Goal: Transaction & Acquisition: Book appointment/travel/reservation

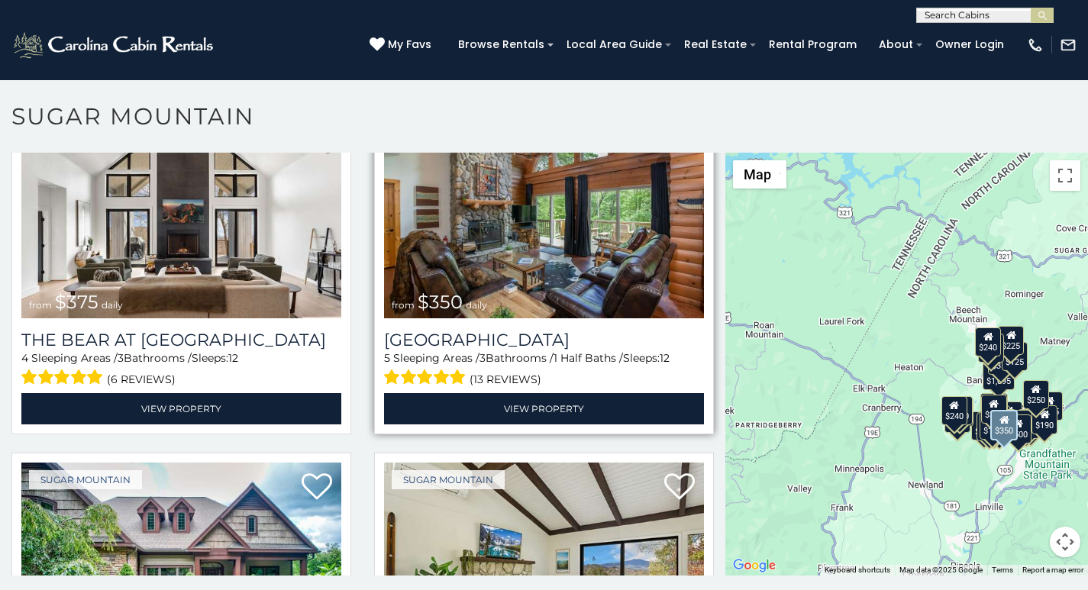
scroll to position [95, 0]
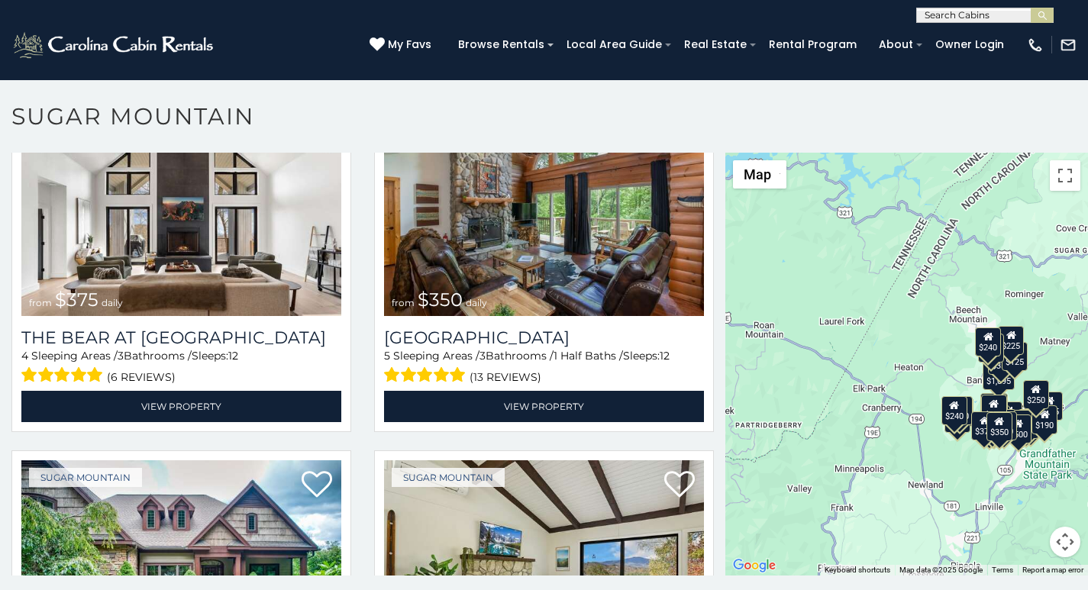
click at [39, 586] on p at bounding box center [544, 372] width 1088 height 438
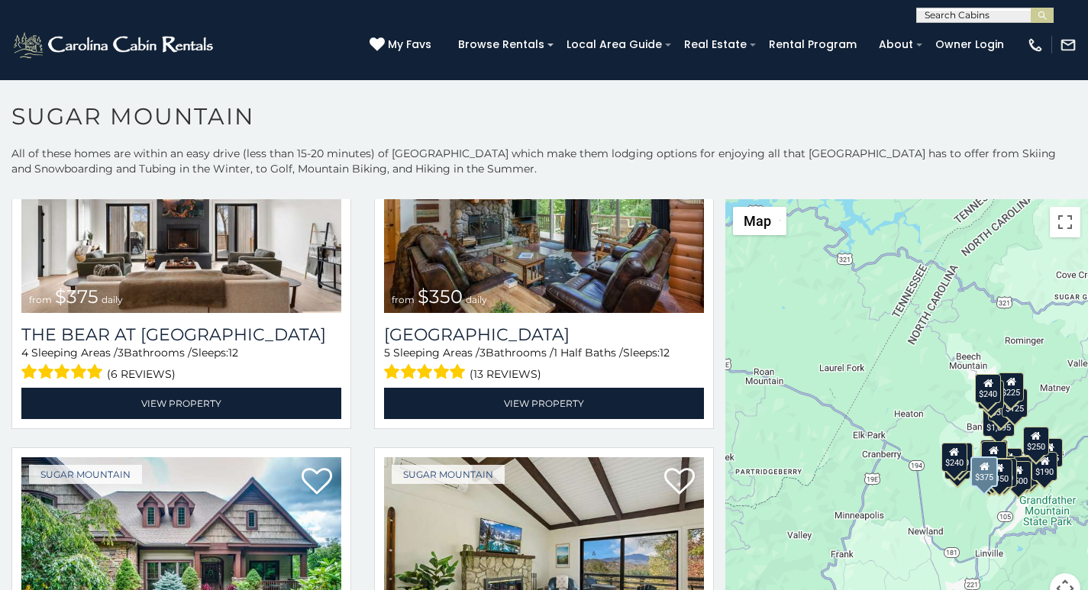
scroll to position [159, 0]
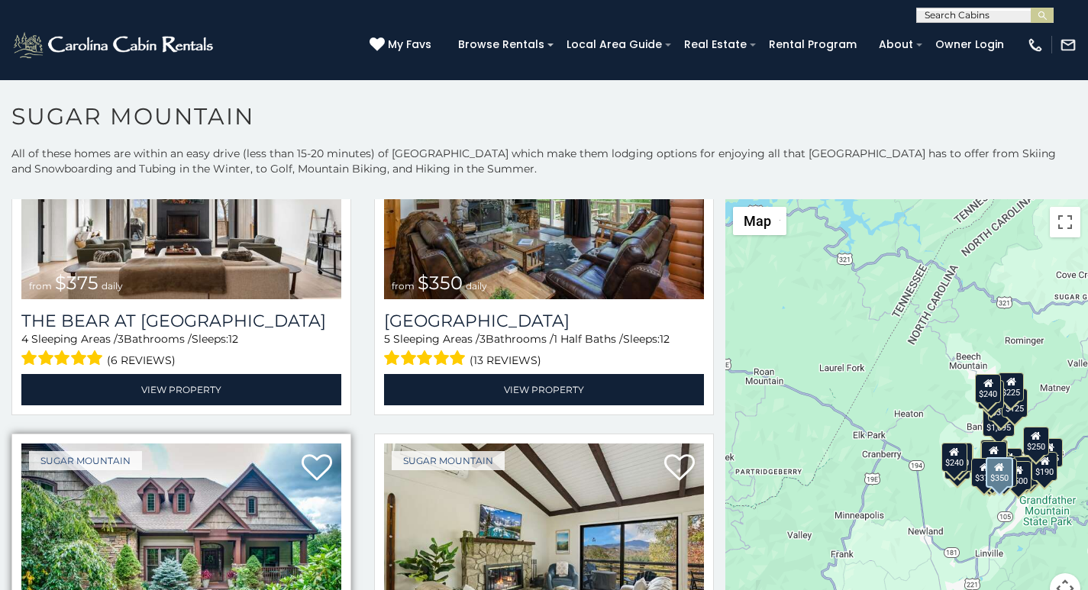
click at [83, 586] on img at bounding box center [181, 551] width 320 height 215
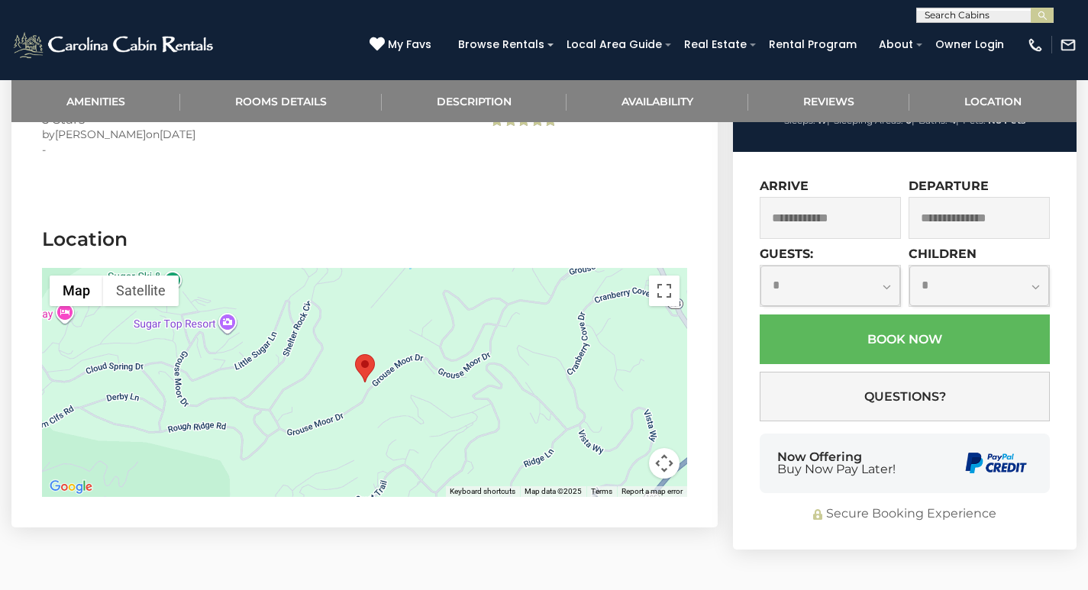
scroll to position [3526, 0]
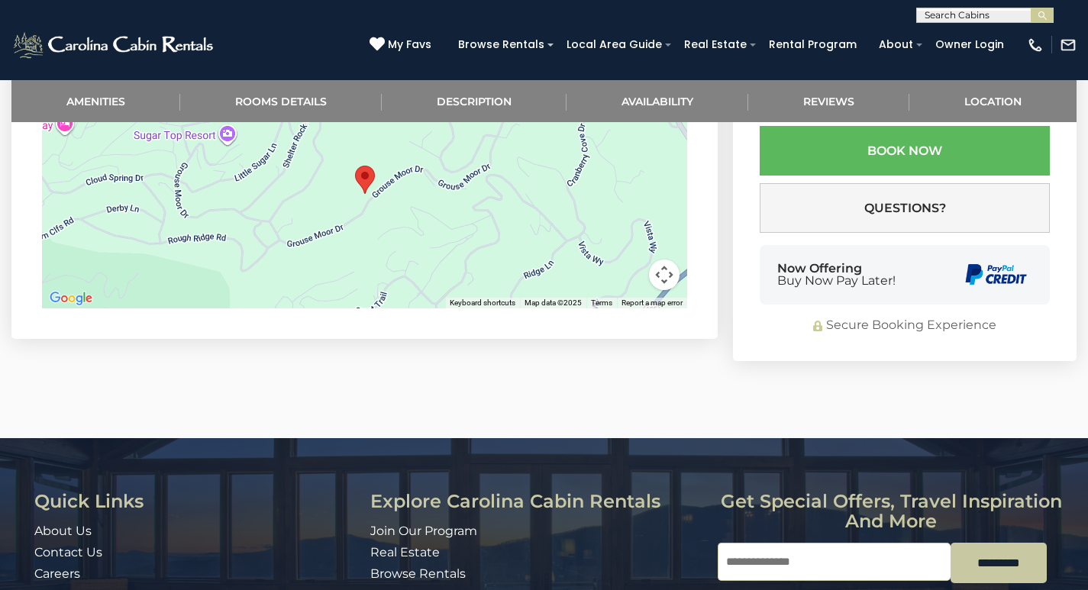
scroll to position [3713, 0]
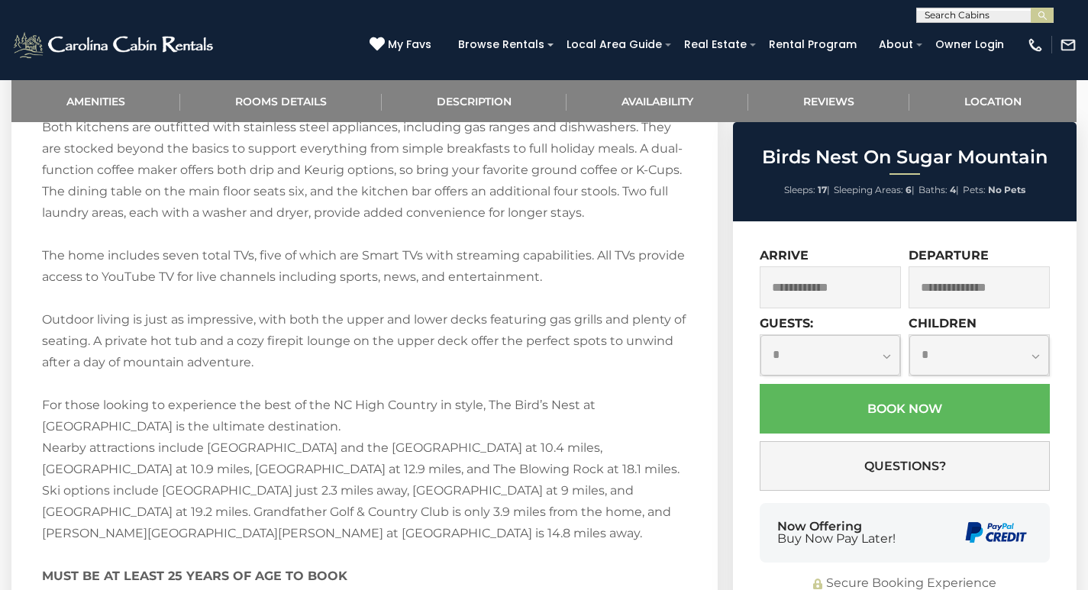
scroll to position [2374, 0]
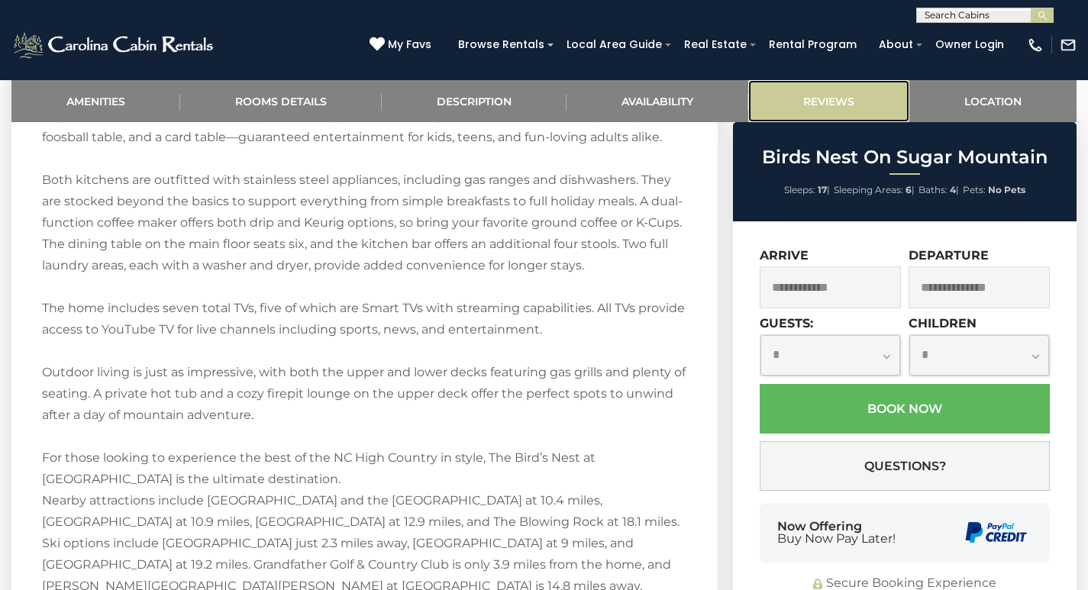
click at [788, 108] on link "Reviews" at bounding box center [828, 101] width 161 height 42
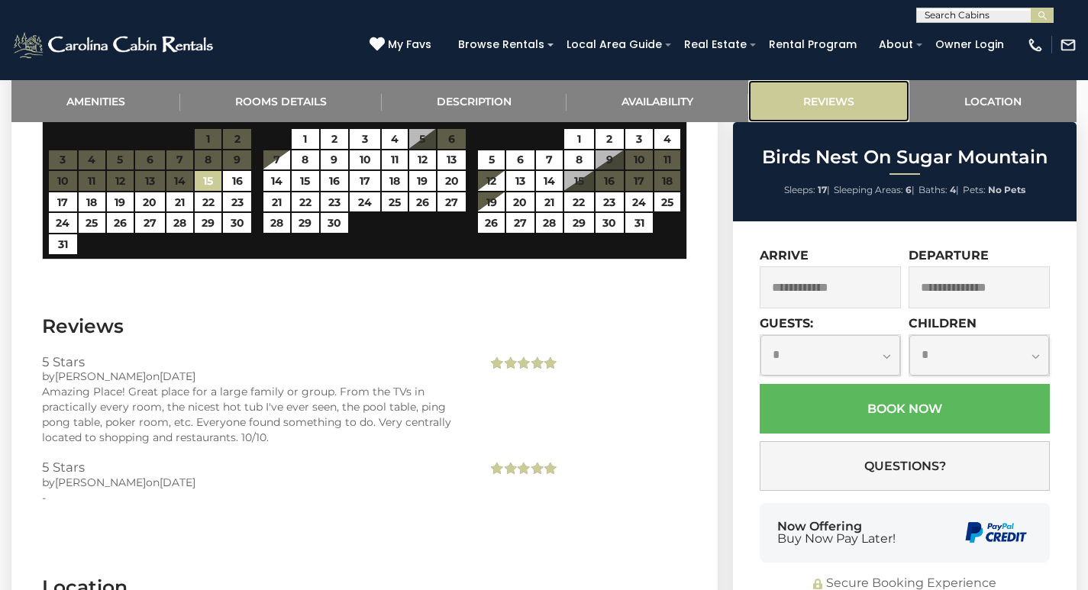
scroll to position [3198, 0]
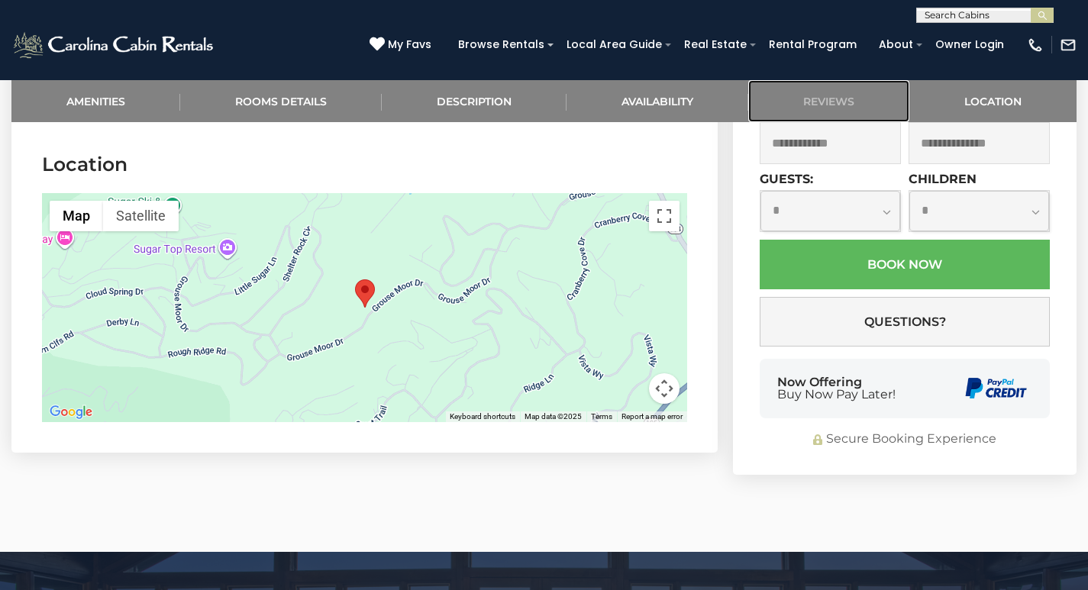
click at [748, 80] on link "Reviews" at bounding box center [828, 101] width 161 height 42
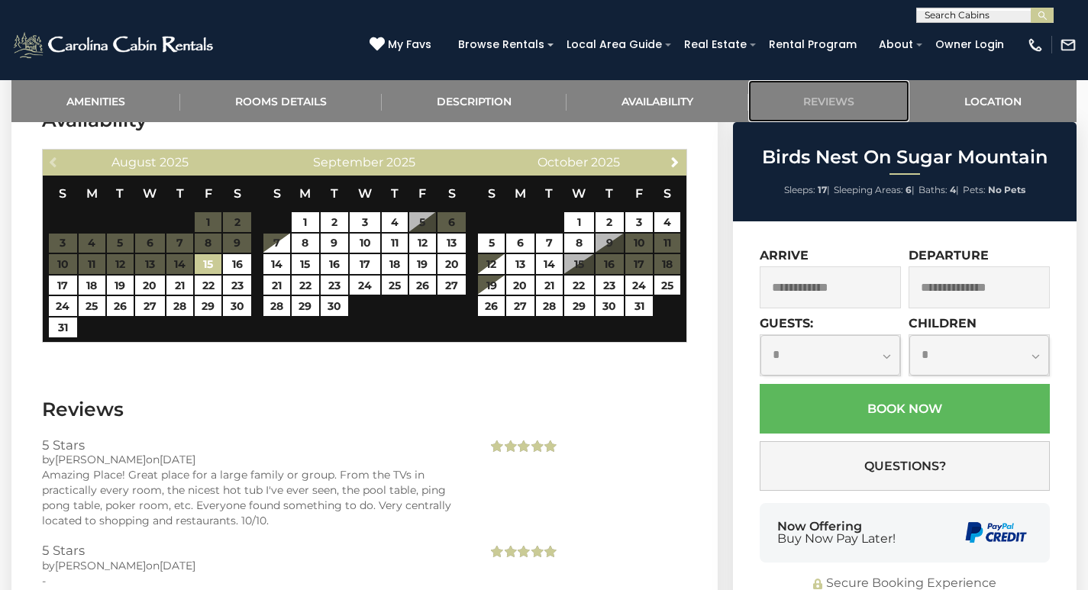
scroll to position [3071, 0]
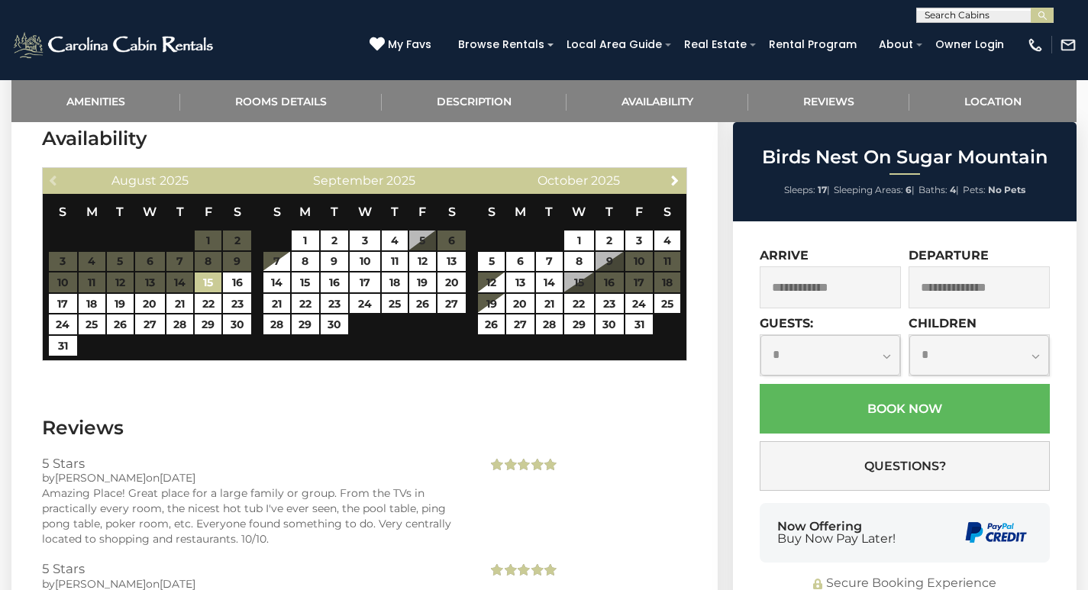
click at [938, 47] on ul "Browse Rentals Local Area Guide Activities & Attractions Area Map Driving Direc…" at bounding box center [732, 45] width 565 height 24
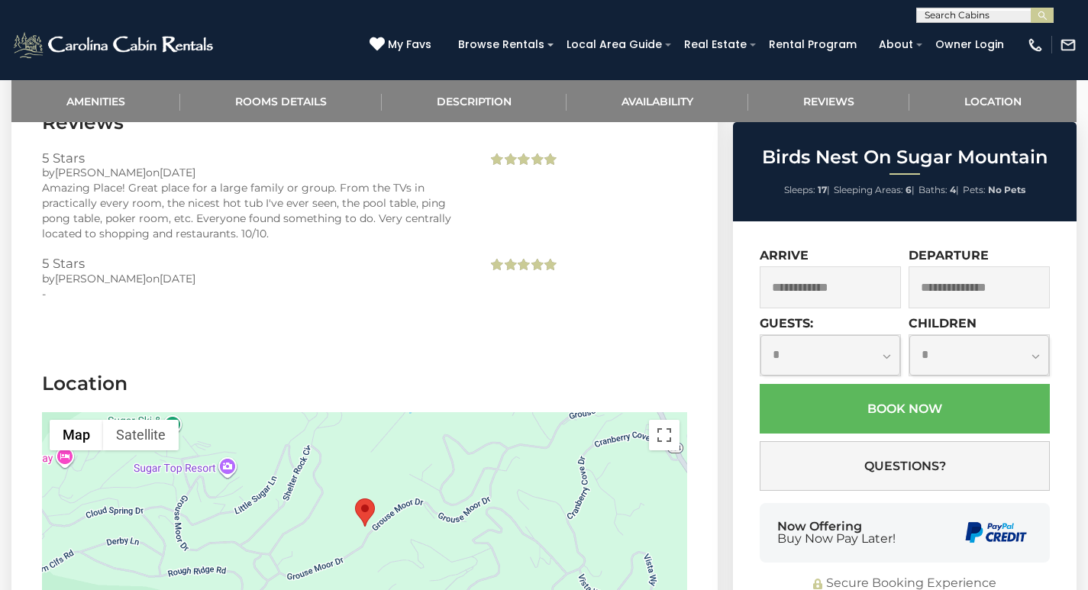
scroll to position [3713, 0]
